Goal: Task Accomplishment & Management: Manage account settings

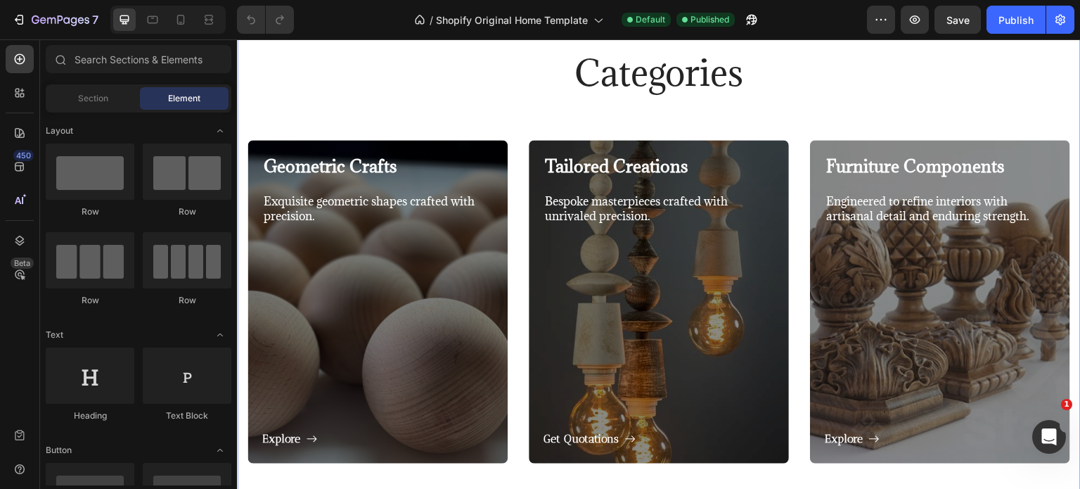
scroll to position [492, 0]
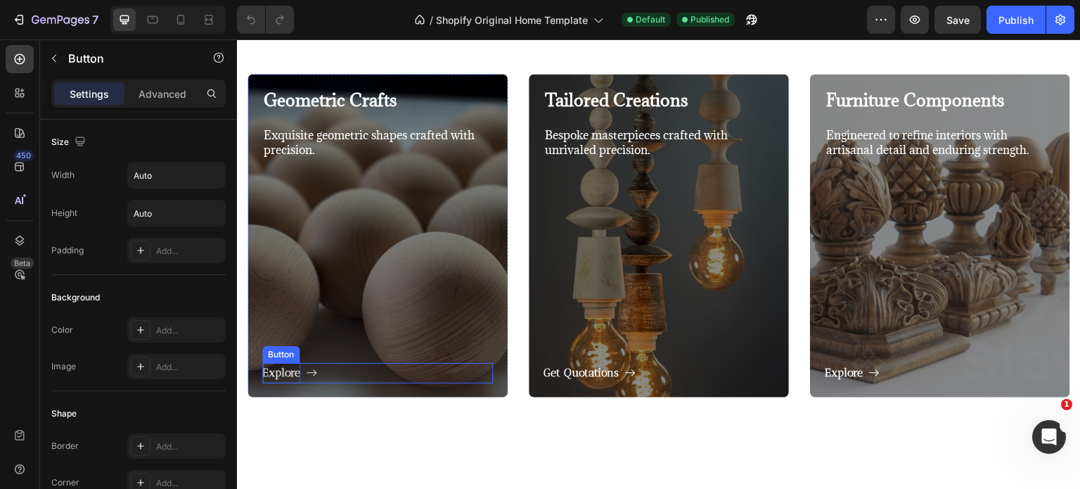
click at [298, 371] on p "Explore" at bounding box center [281, 373] width 38 height 20
click at [155, 101] on p "Advanced" at bounding box center [163, 94] width 48 height 15
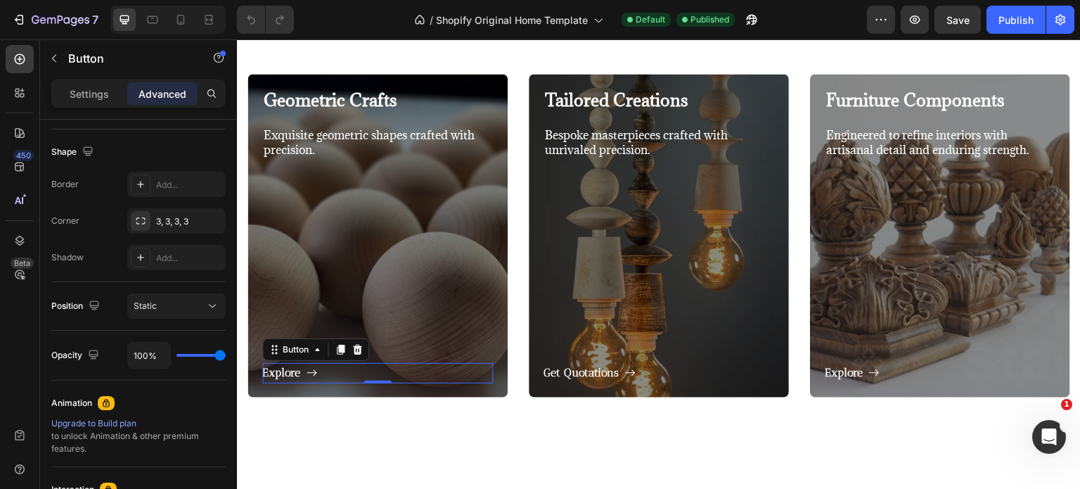
scroll to position [565, 0]
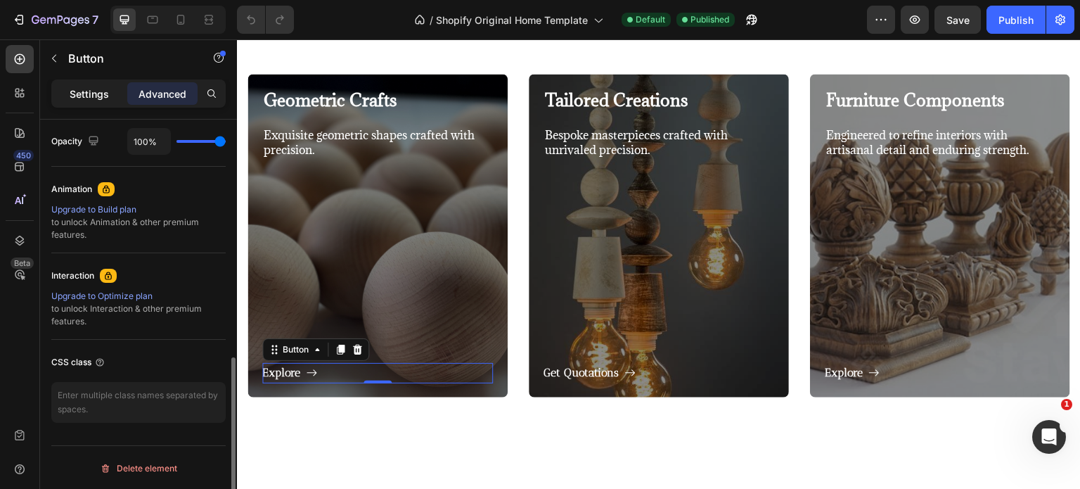
click at [91, 94] on p "Settings" at bounding box center [89, 94] width 39 height 15
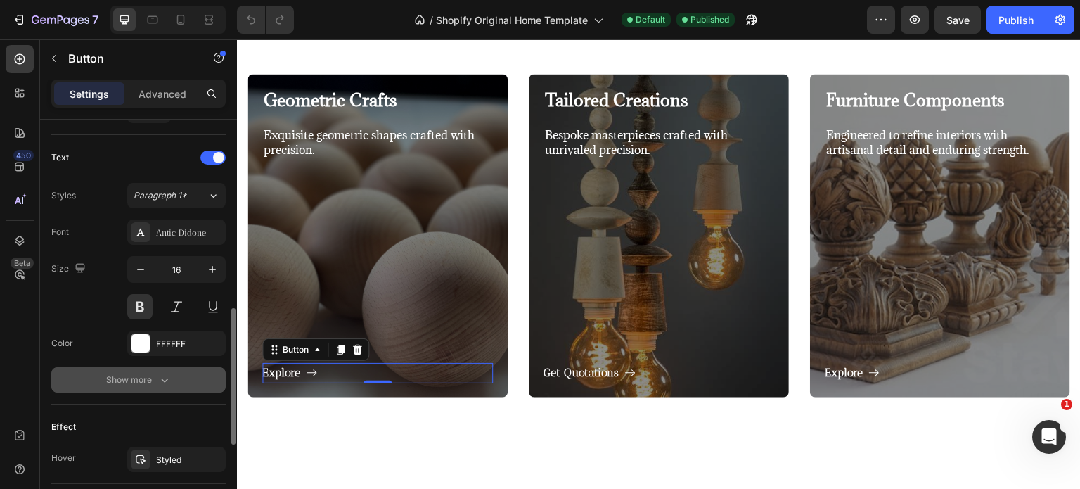
click at [143, 373] on div "Show more" at bounding box center [138, 380] width 65 height 14
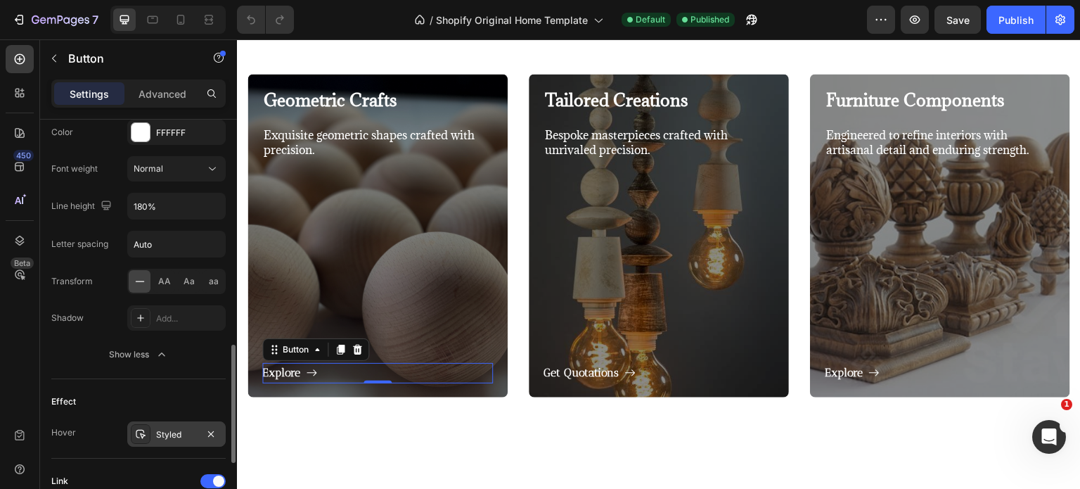
scroll to position [917, 0]
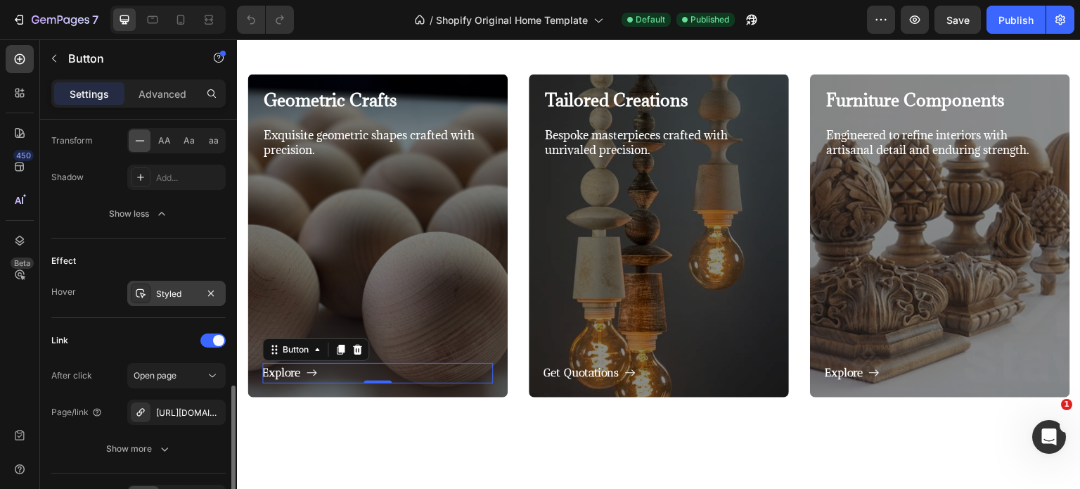
click at [184, 295] on div "Styled" at bounding box center [176, 294] width 41 height 13
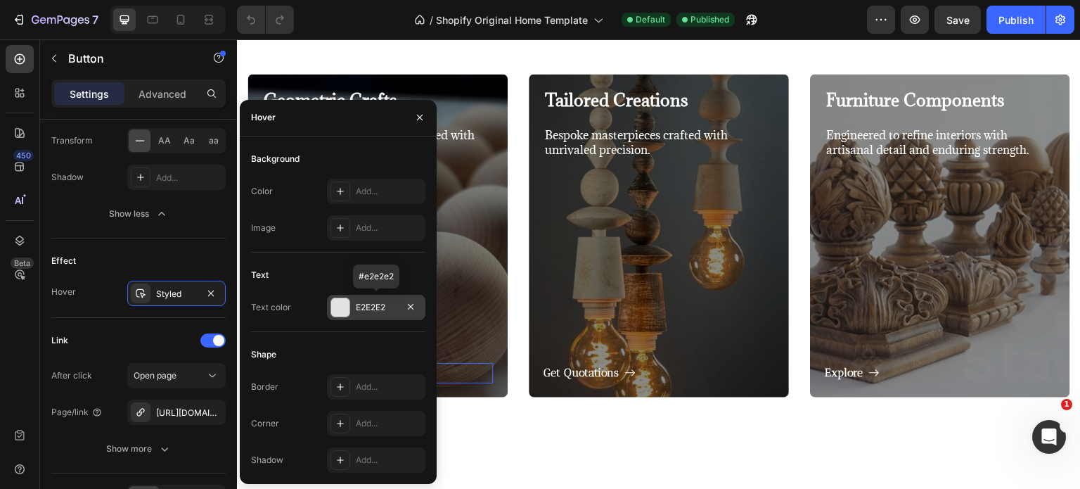
click at [354, 315] on div "E2E2E2" at bounding box center [376, 307] width 98 height 25
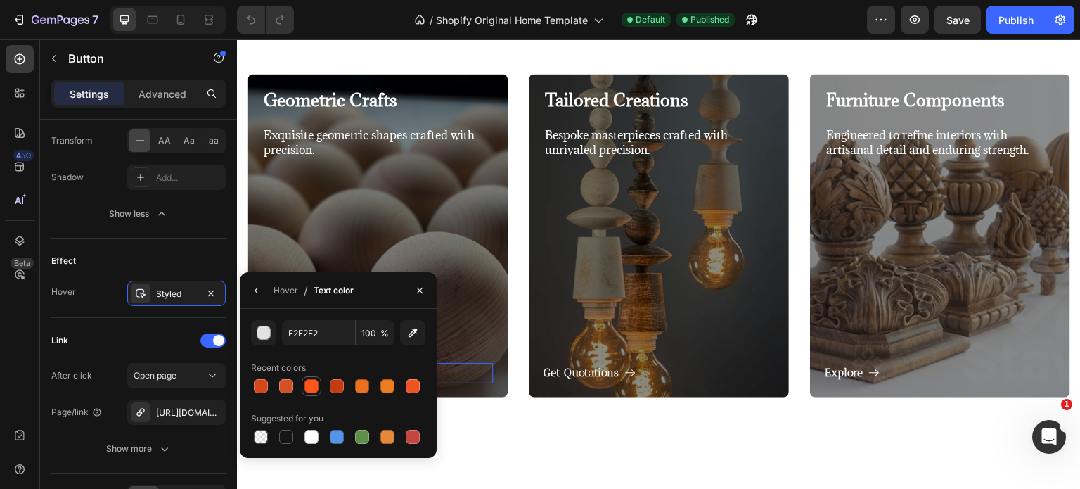
click at [319, 387] on div at bounding box center [311, 386] width 17 height 17
type input "FF561E"
click at [440, 251] on div "Explore Button 0" at bounding box center [377, 285] width 231 height 196
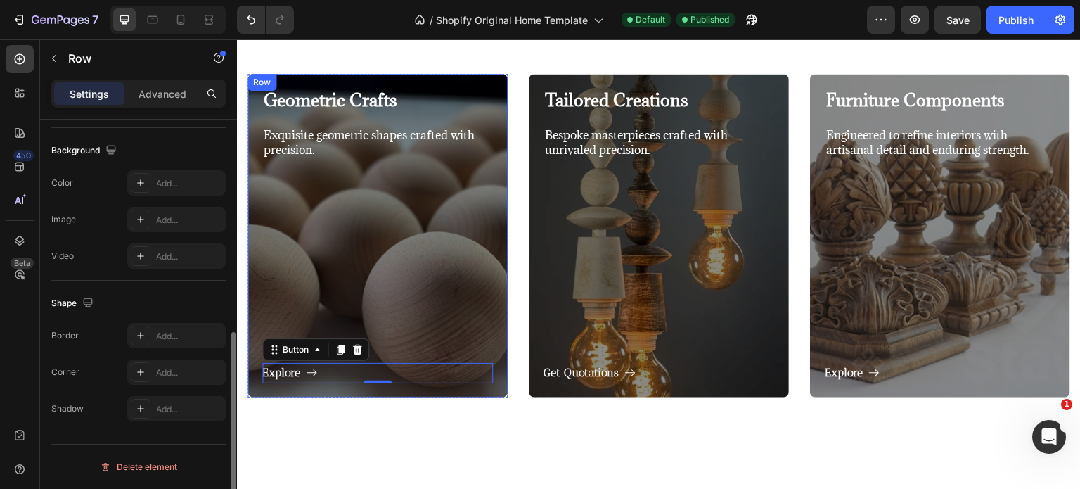
scroll to position [0, 0]
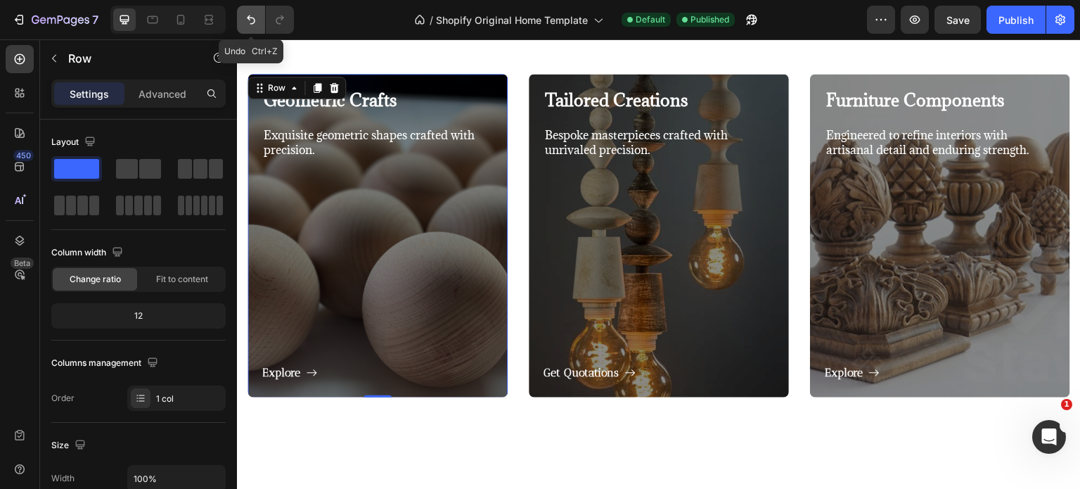
click at [248, 27] on button "Undo/Redo" at bounding box center [251, 20] width 28 height 28
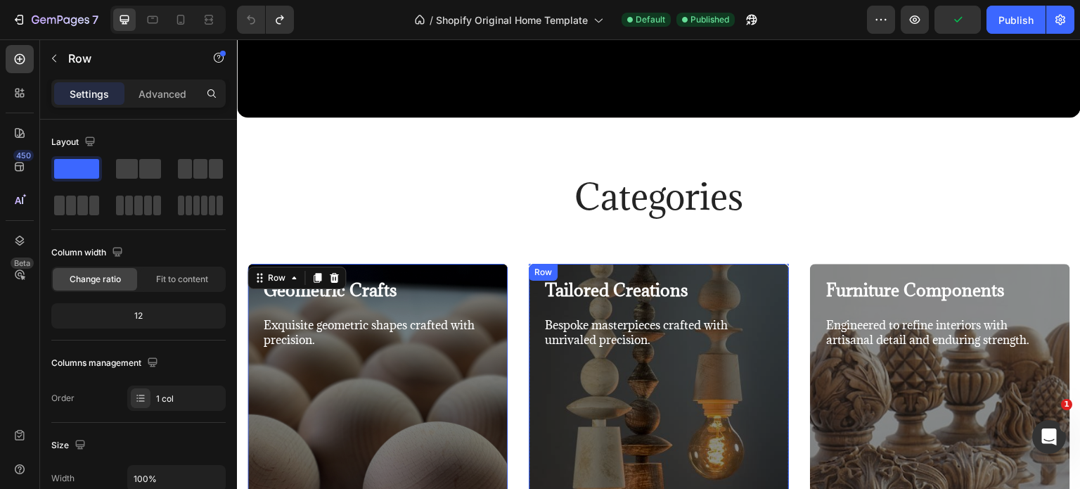
scroll to position [211, 0]
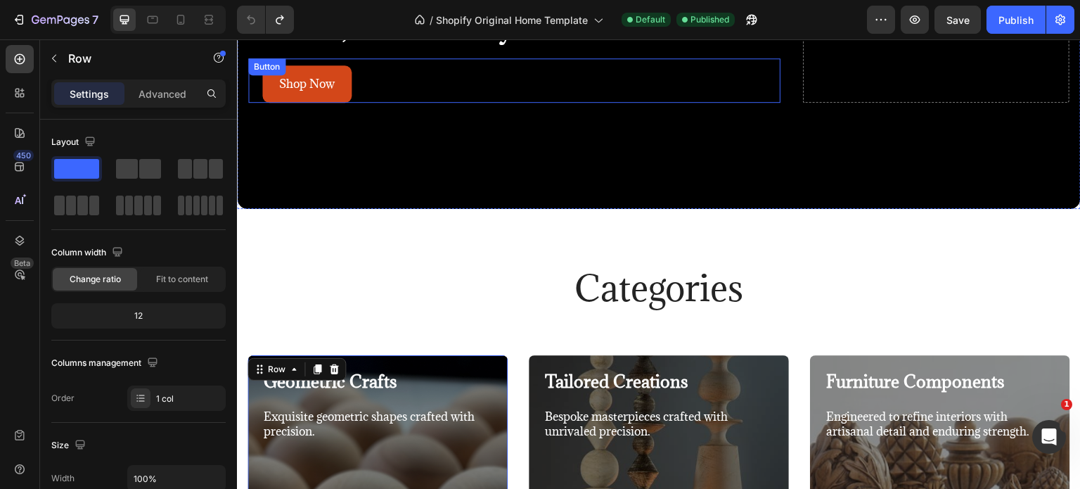
click at [337, 92] on link "Shop Now" at bounding box center [306, 83] width 89 height 37
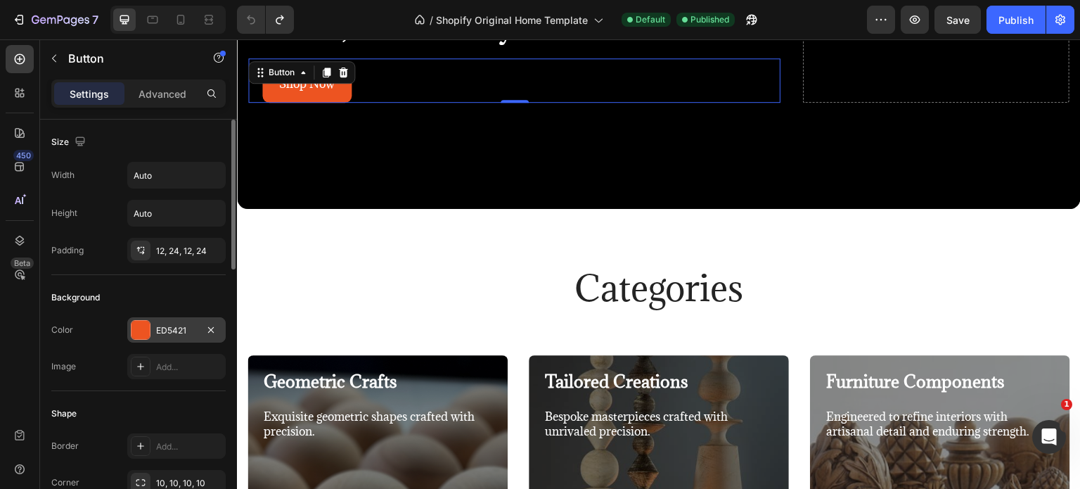
click at [177, 326] on div "ED5421" at bounding box center [176, 330] width 41 height 13
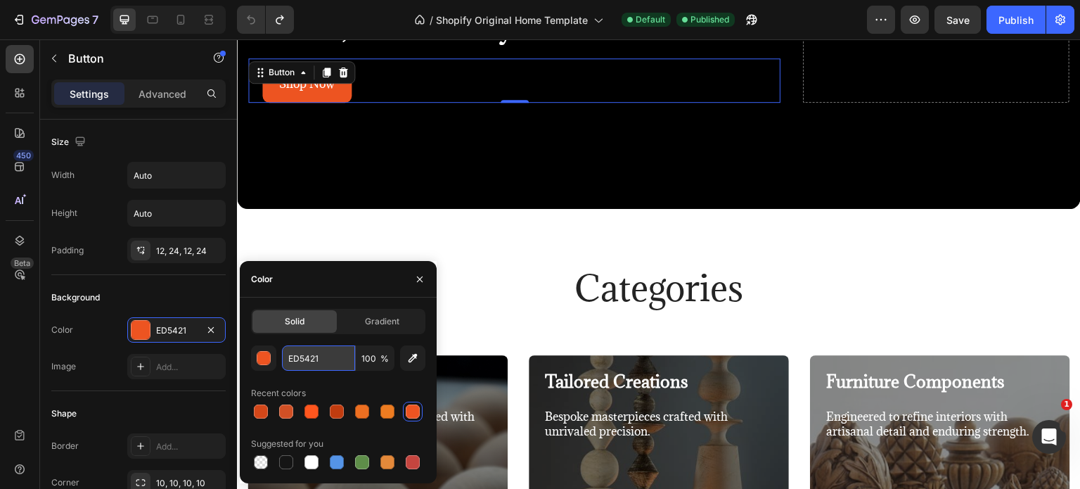
click at [316, 357] on input "ED5421" at bounding box center [318, 357] width 73 height 25
